Goal: Information Seeking & Learning: Learn about a topic

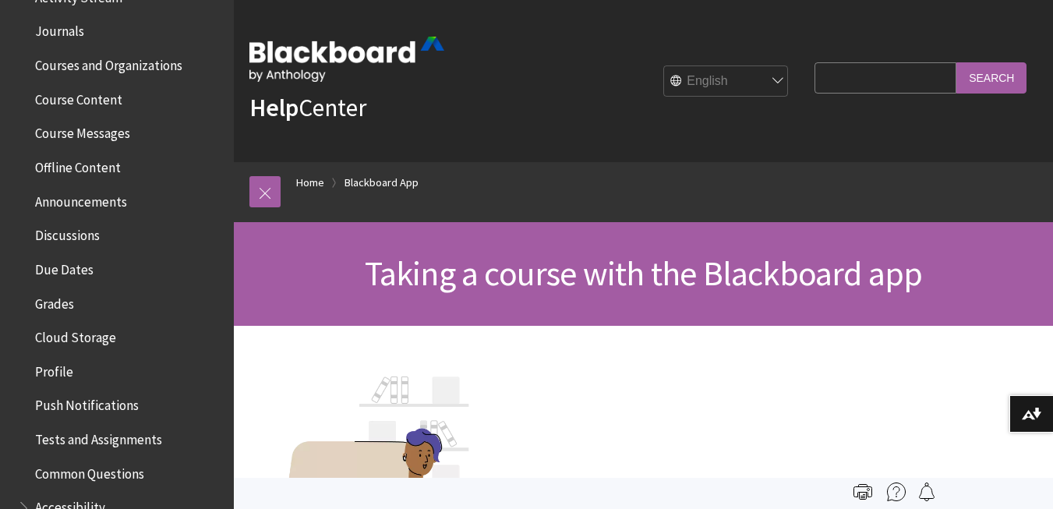
scroll to position [468, 0]
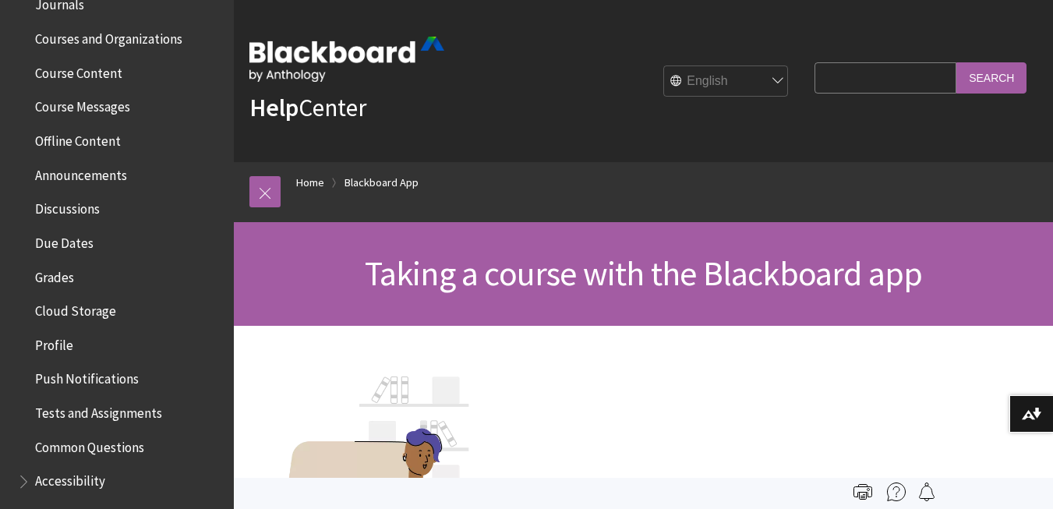
click at [74, 70] on span "Course Content" at bounding box center [78, 70] width 87 height 21
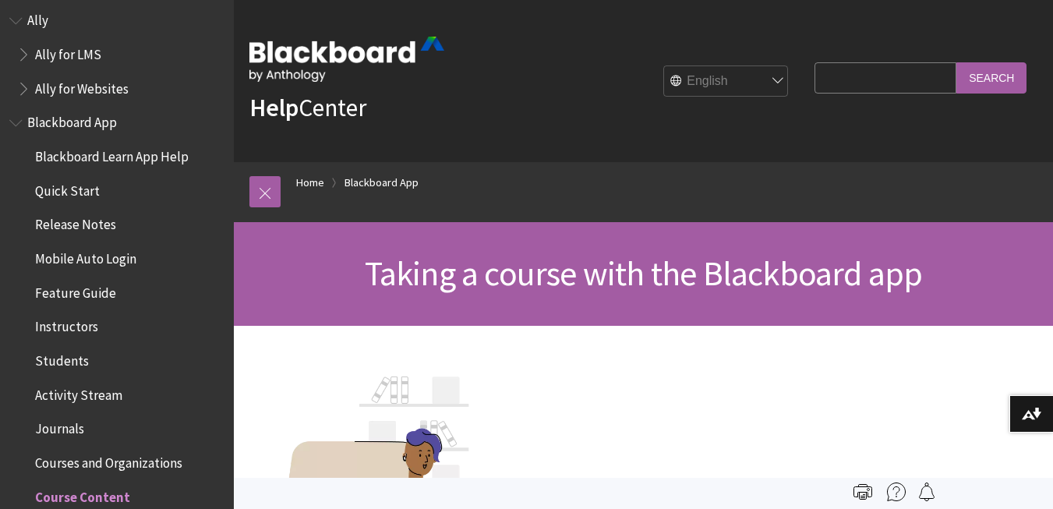
scroll to position [0, 0]
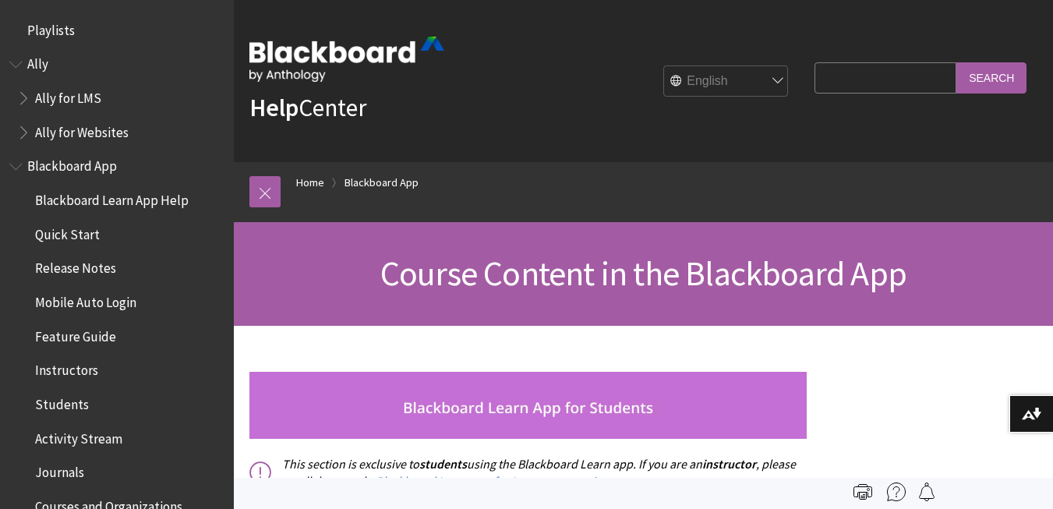
scroll to position [504, 0]
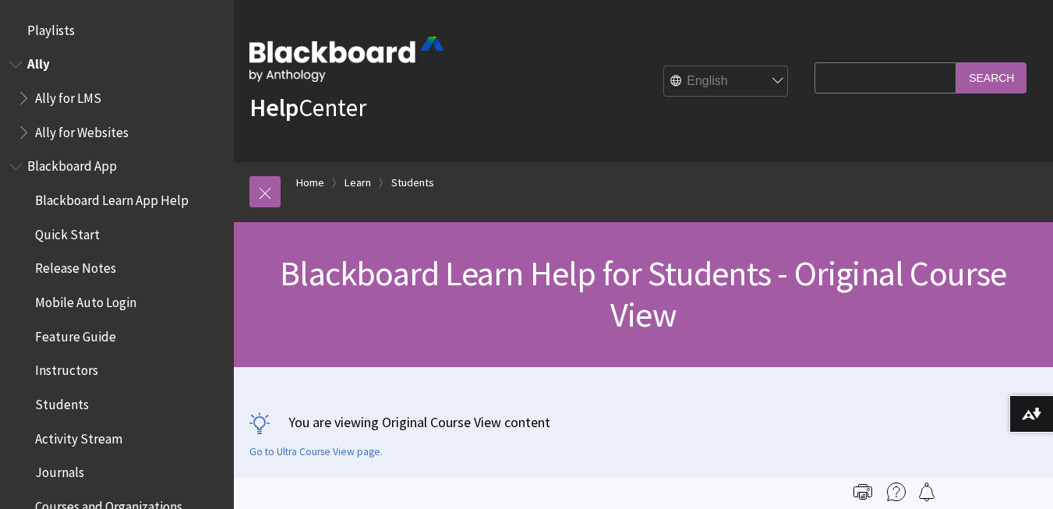
click at [13, 63] on span "Book outline for Anthology Ally Help" at bounding box center [17, 60] width 16 height 19
